Goal: Information Seeking & Learning: Learn about a topic

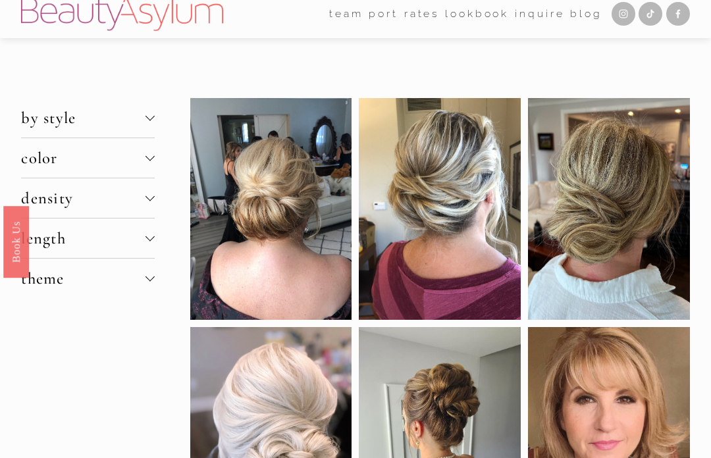
scroll to position [9, 0]
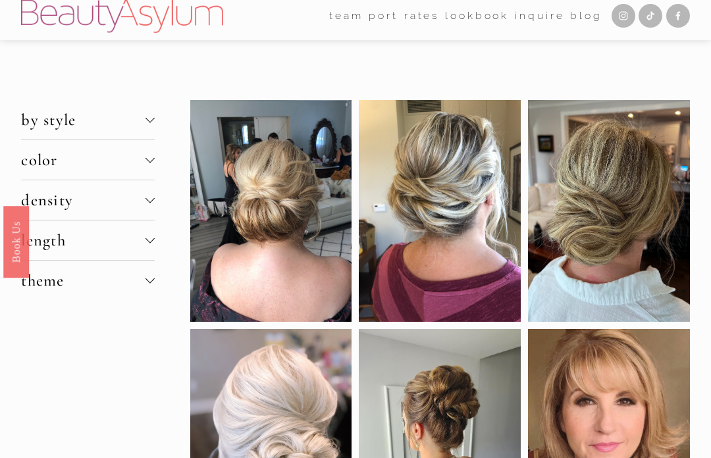
click at [150, 120] on div at bounding box center [149, 117] width 9 height 9
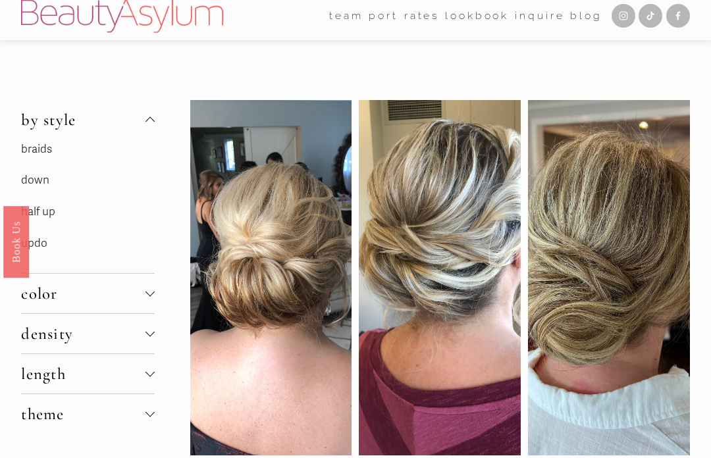
click at [47, 241] on link "updo" at bounding box center [34, 243] width 26 height 14
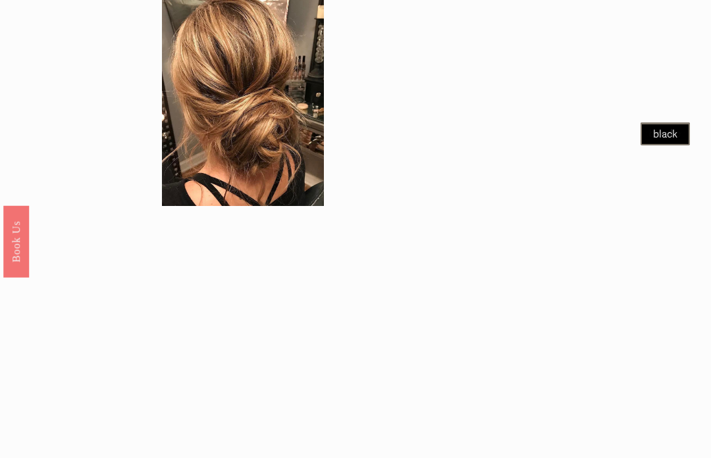
scroll to position [1097, 0]
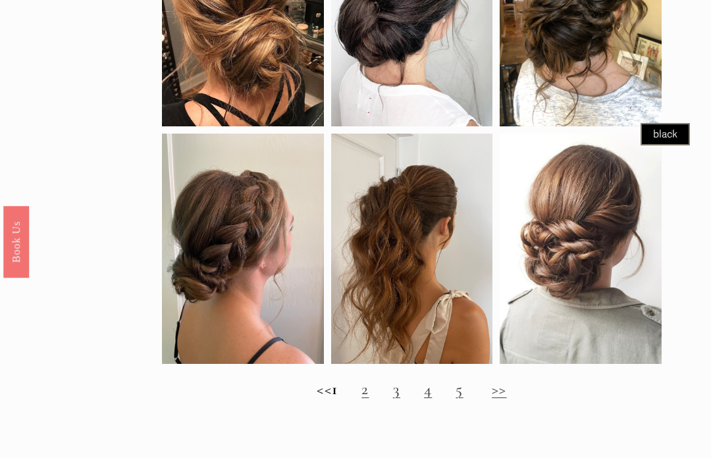
click at [506, 389] on link ">>" at bounding box center [498, 389] width 14 height 20
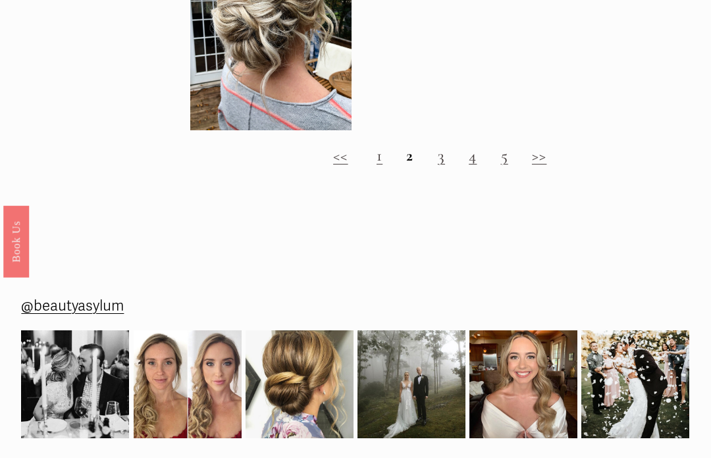
scroll to position [1159, 0]
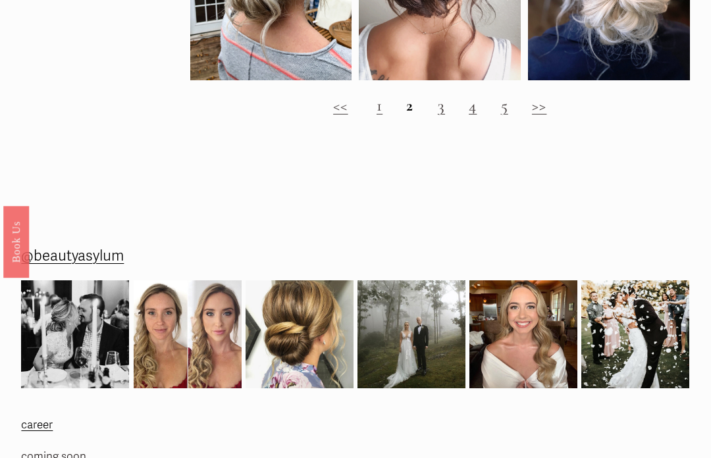
click at [534, 112] on link ">>" at bounding box center [539, 105] width 14 height 20
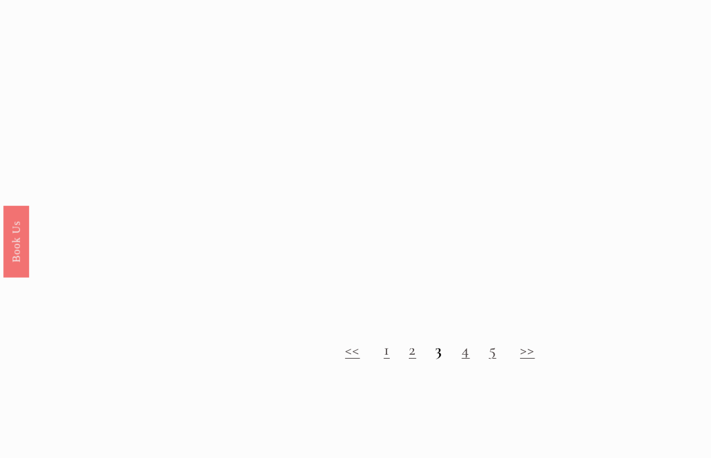
scroll to position [959, 0]
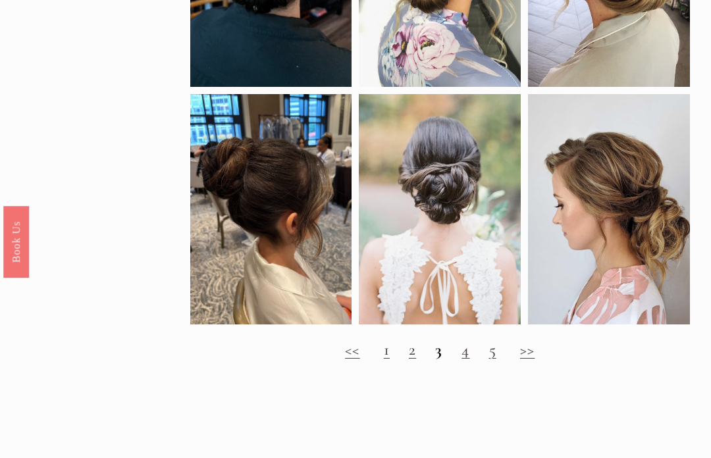
click at [466, 357] on link "4" at bounding box center [465, 349] width 8 height 20
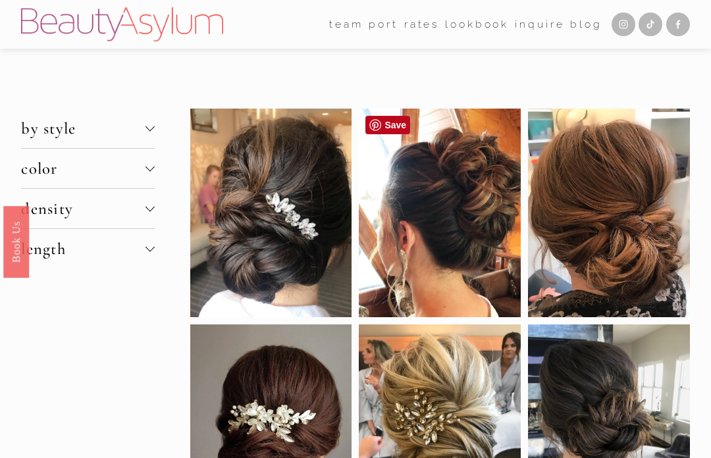
click at [480, 220] on div at bounding box center [440, 213] width 162 height 209
click at [485, 177] on div at bounding box center [440, 213] width 162 height 209
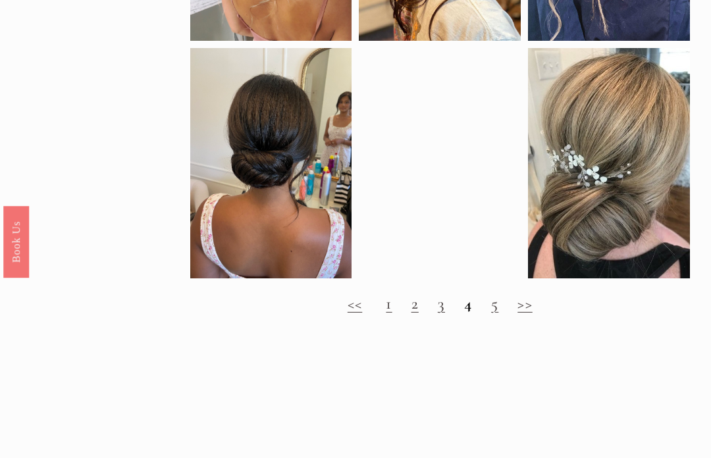
scroll to position [1016, 0]
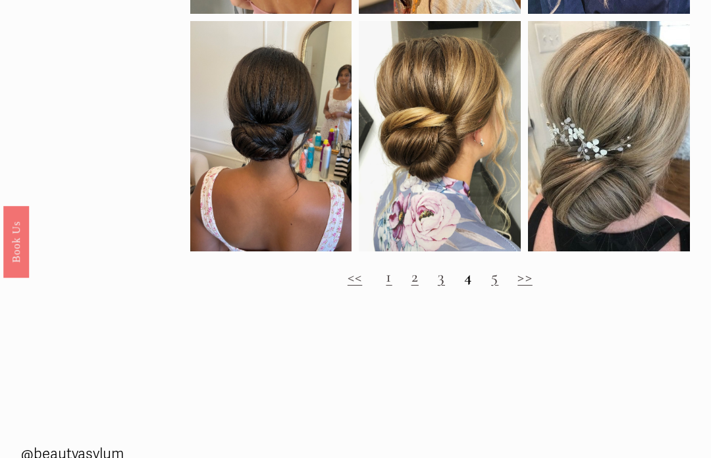
click at [495, 283] on link "5" at bounding box center [494, 276] width 7 height 20
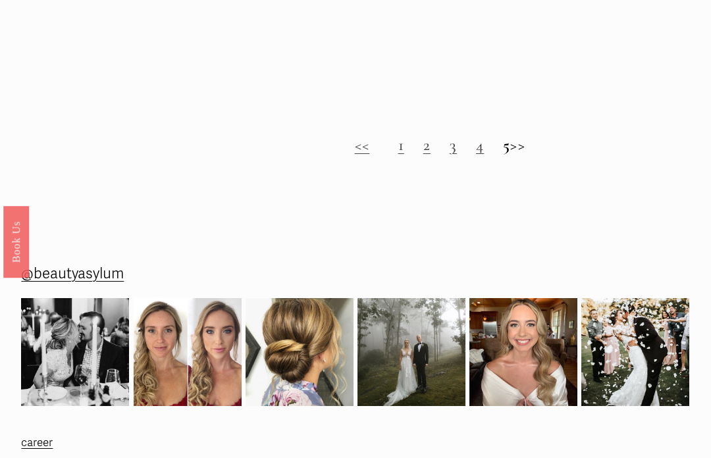
scroll to position [1157, 0]
